Goal: Find specific page/section: Find specific page/section

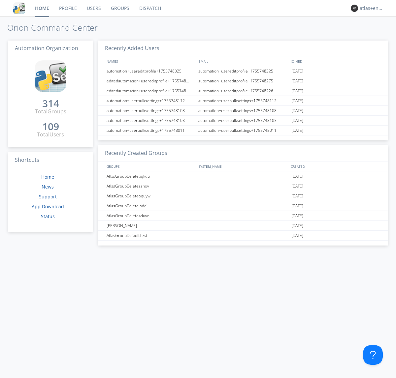
click at [149, 8] on link "Dispatch" at bounding box center [150, 8] width 32 height 16
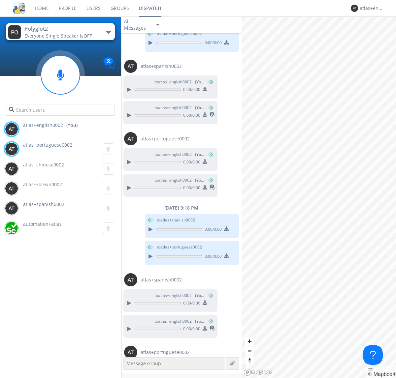
scroll to position [349, 0]
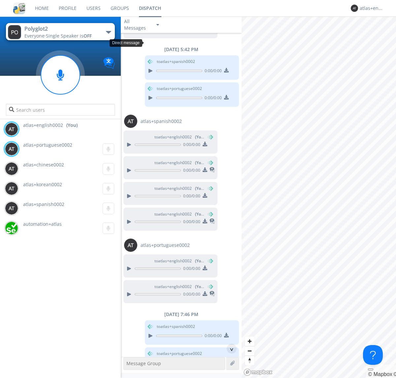
scroll to position [310, 0]
click at [229, 349] on div "^" at bounding box center [232, 349] width 10 height 10
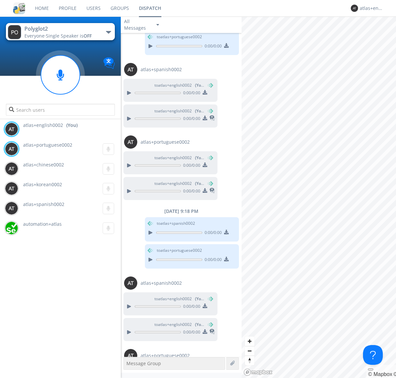
scroll to position [660, 0]
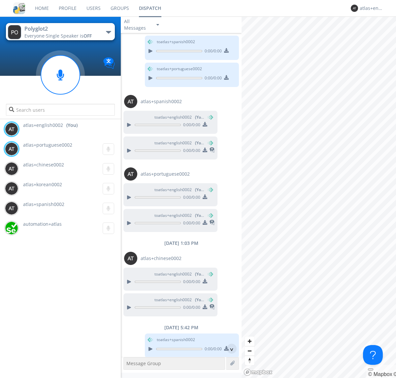
scroll to position [12, 0]
click at [229, 349] on div "^" at bounding box center [232, 349] width 10 height 10
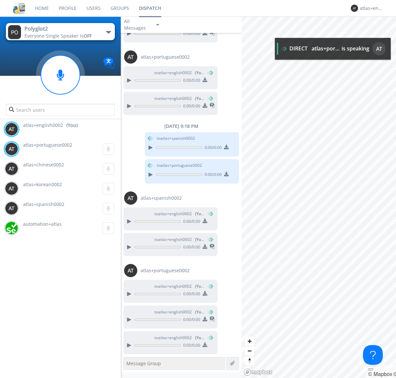
scroll to position [718, 0]
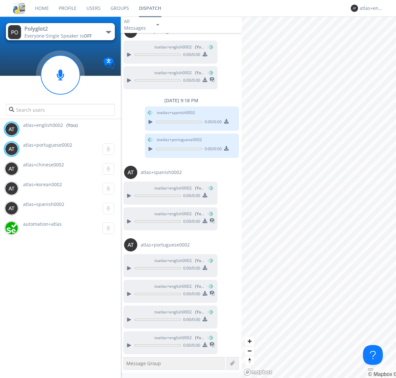
click at [204, 346] on img at bounding box center [204, 345] width 5 height 5
click at [370, 8] on div "atlas+english0002" at bounding box center [371, 8] width 25 height 7
